Goal: Find specific page/section: Find specific page/section

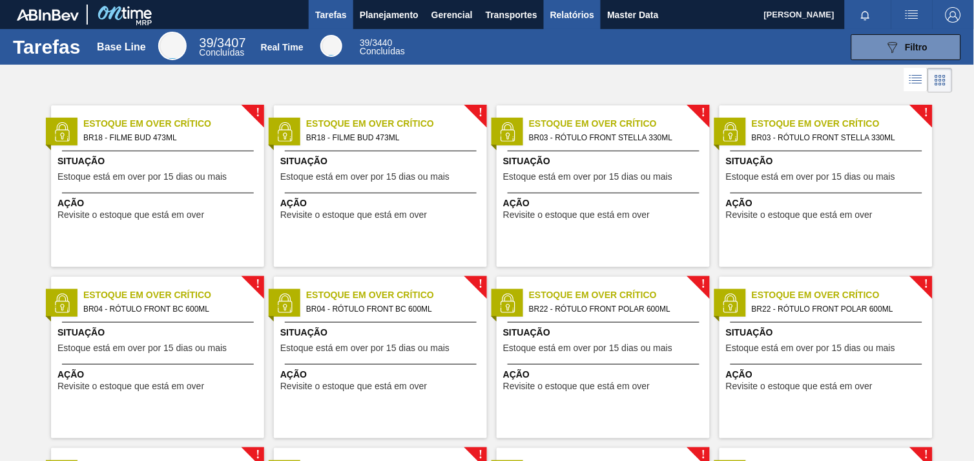
click at [571, 14] on span "Relatórios" at bounding box center [572, 15] width 44 height 16
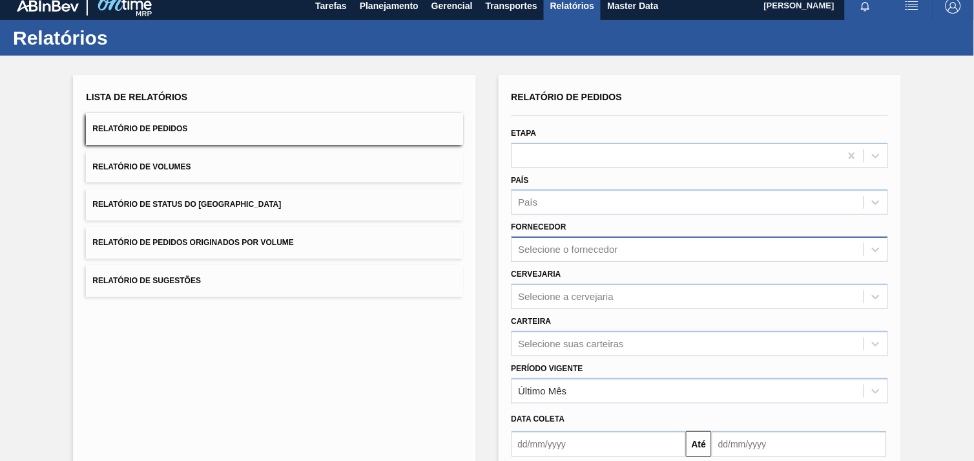
click at [632, 254] on div "Selecione o fornecedor" at bounding box center [687, 249] width 351 height 19
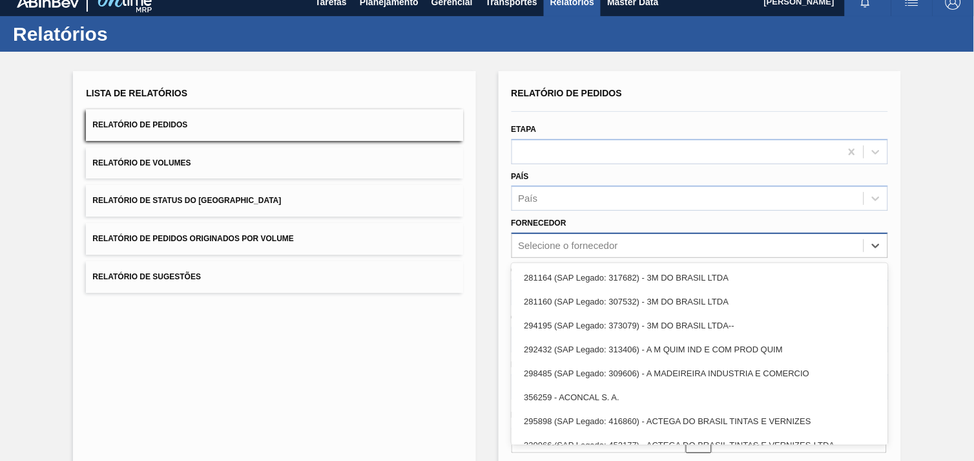
paste input "280389"
type input "280389"
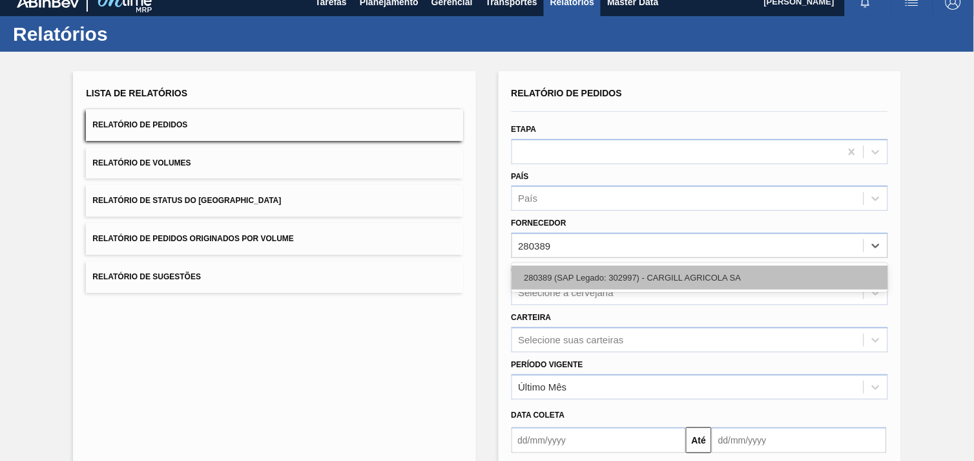
click at [642, 280] on div "280389 (SAP Legado: 302997) - CARGILL AGRICOLA SA" at bounding box center [700, 278] width 377 height 24
